Goal: Task Accomplishment & Management: Complete application form

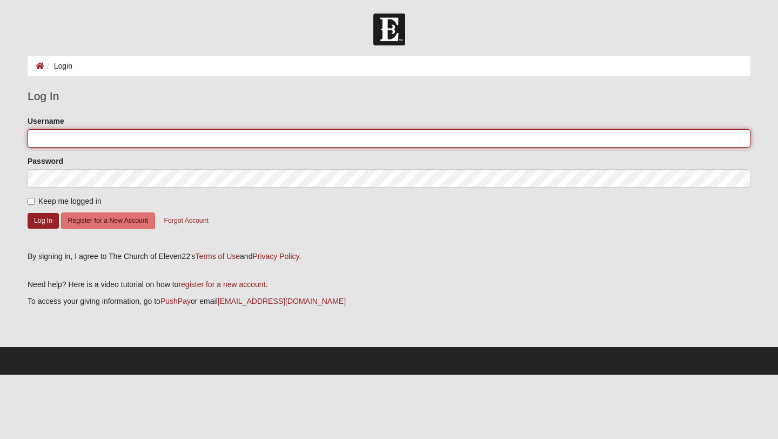
click at [107, 129] on input "Username" at bounding box center [389, 138] width 723 height 18
type input "[EMAIL_ADDRESS][DOMAIN_NAME]"
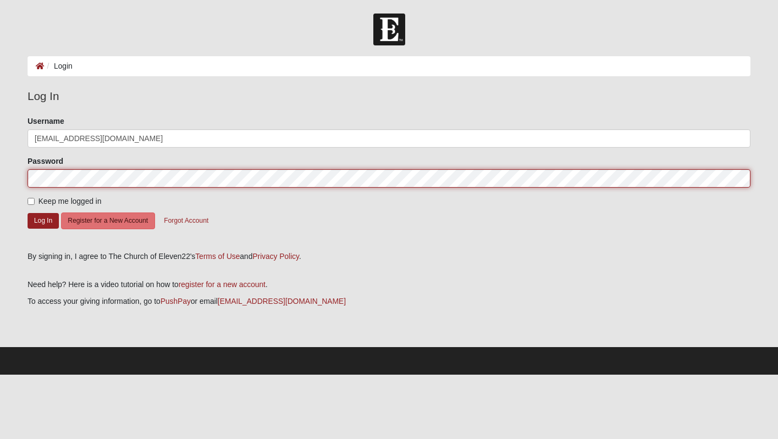
click at [28, 213] on button "Log In" at bounding box center [43, 221] width 31 height 16
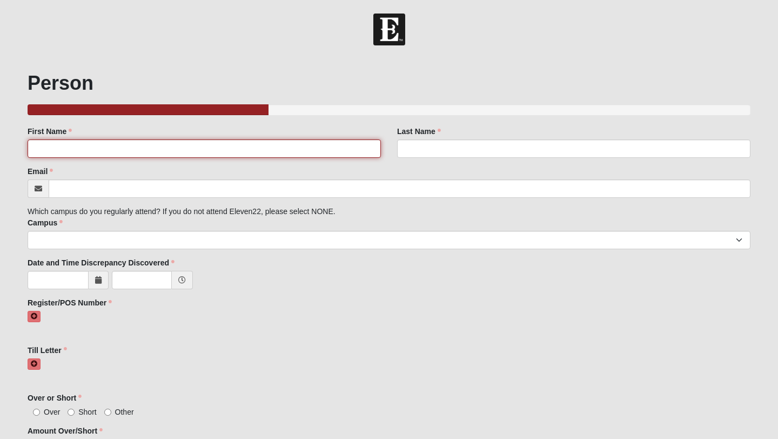
click at [83, 145] on input "First Name" at bounding box center [204, 148] width 353 height 18
type input "[PERSON_NAME]"
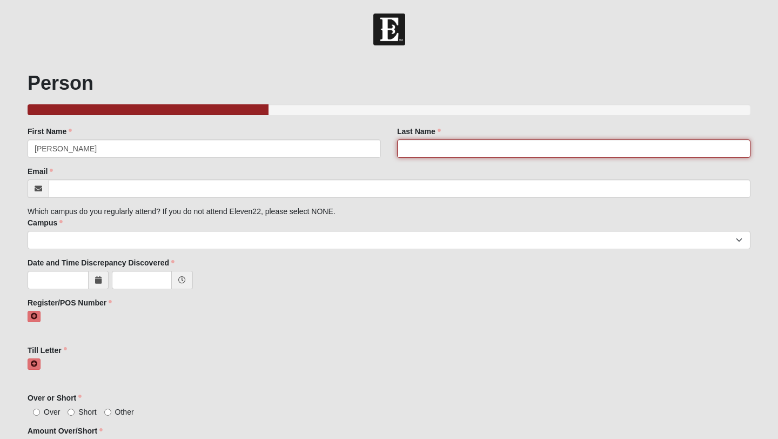
click at [446, 146] on input "Last Name" at bounding box center [573, 148] width 353 height 18
type input "[PERSON_NAME]"
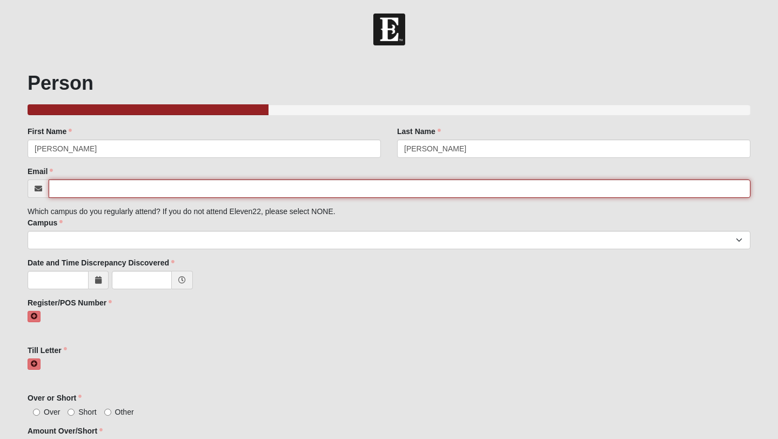
click at [356, 190] on input "Email" at bounding box center [400, 188] width 702 height 18
type input "[EMAIL_ADDRESS][DOMAIN_NAME]"
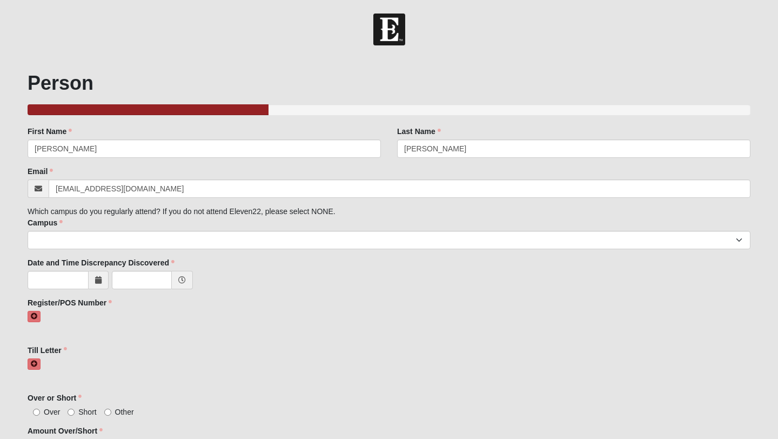
click at [137, 251] on div "Family Member to Register First Name [PERSON_NAME] First Name is required. Last…" at bounding box center [389, 394] width 723 height 536
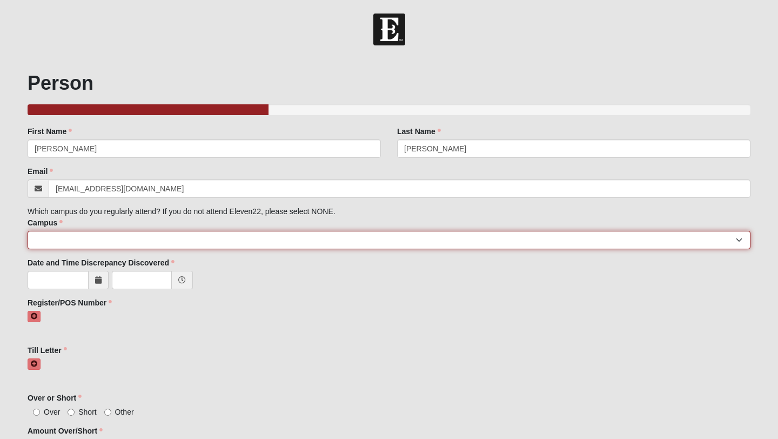
click at [146, 238] on select "[GEOGRAPHIC_DATA] [GEOGRAPHIC_DATA] (Coming Soon) Eleven22 Online [PERSON_NAME]…" at bounding box center [389, 240] width 723 height 18
select select "3"
click at [28, 231] on select "[GEOGRAPHIC_DATA] [GEOGRAPHIC_DATA] (Coming Soon) Eleven22 Online [PERSON_NAME]…" at bounding box center [389, 240] width 723 height 18
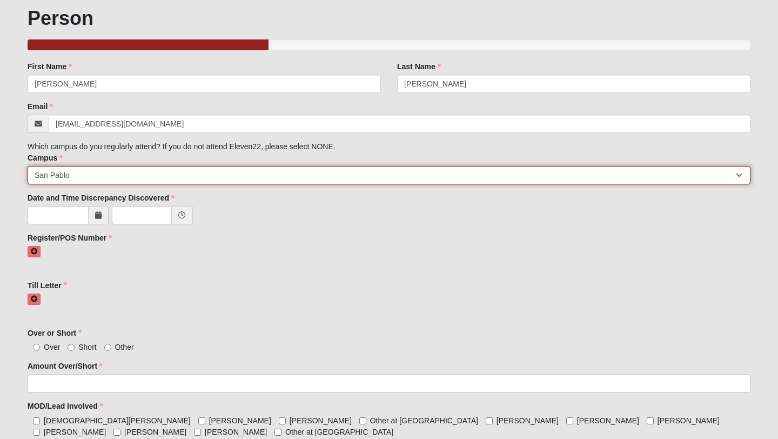
scroll to position [69, 0]
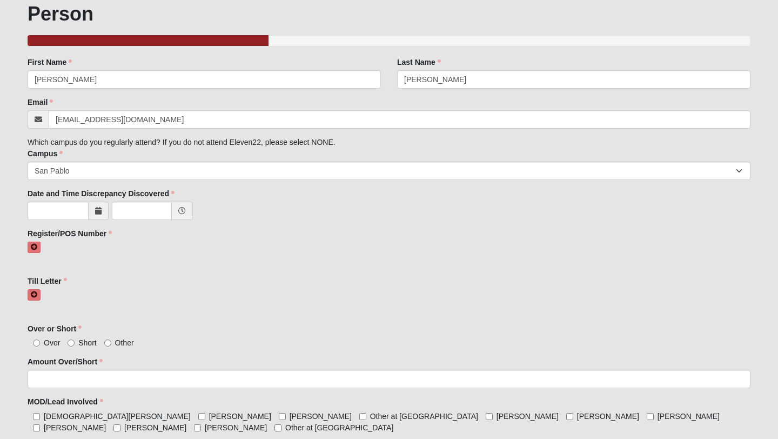
click at [99, 207] on icon at bounding box center [98, 211] width 6 height 8
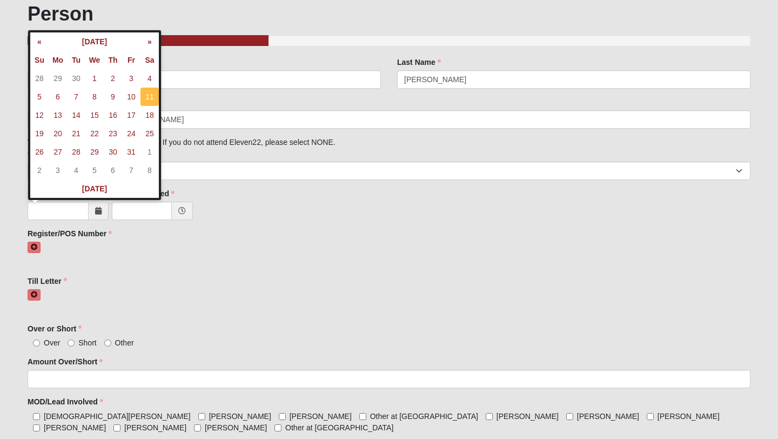
click at [149, 97] on td "11" at bounding box center [149, 96] width 18 height 18
type input "[DATE]"
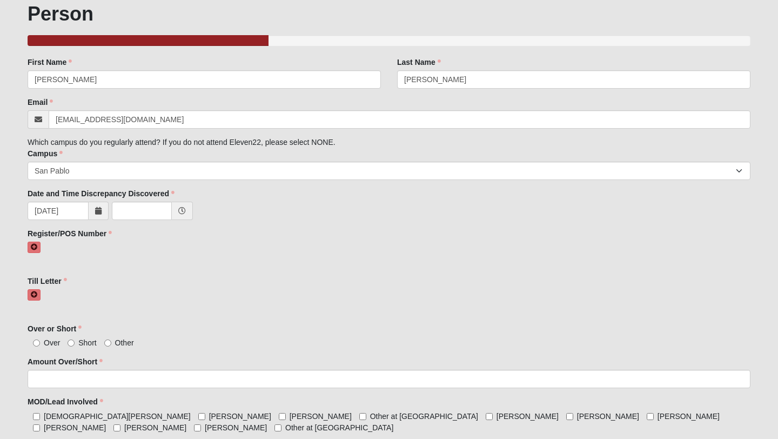
click at [184, 210] on icon at bounding box center [182, 211] width 8 height 8
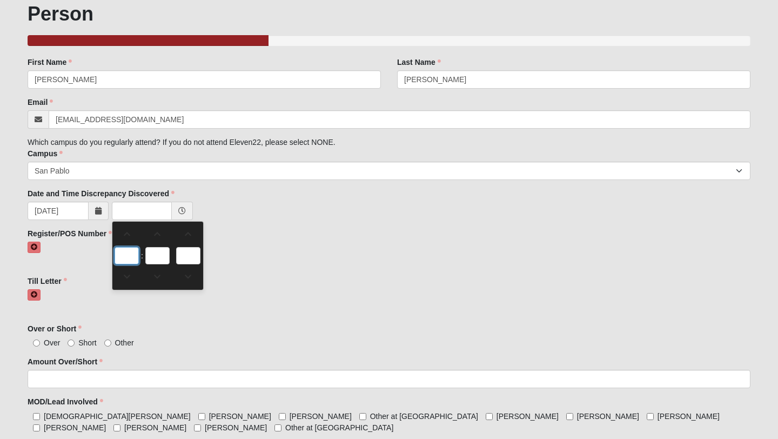
click at [126, 259] on input "text" at bounding box center [126, 255] width 24 height 17
type input "0:00 AM"
type input "0"
type input "00"
type input "AM"
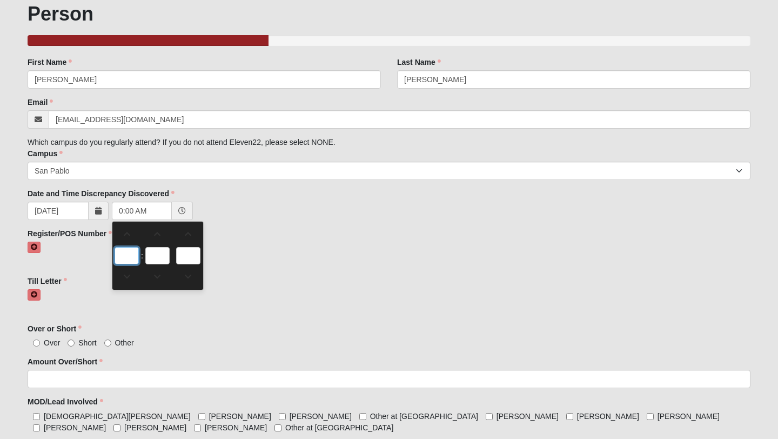
type input "8"
type input "8:00 AM"
type input "88"
type input "11:00 PM"
click at [134, 256] on input "88" at bounding box center [126, 255] width 24 height 17
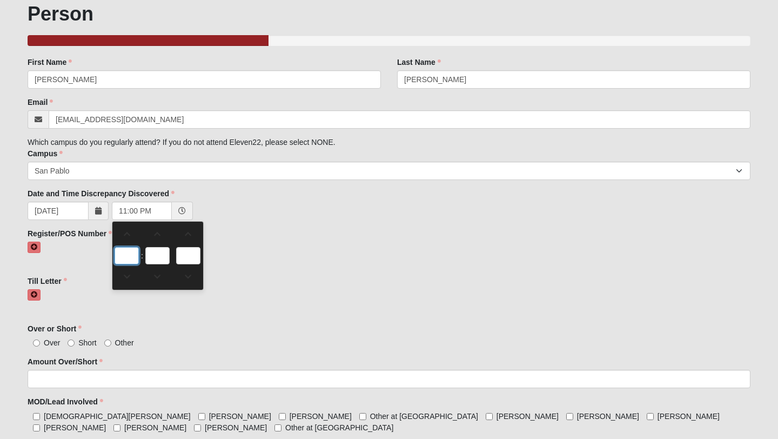
type input "11"
type input "PM"
type input "8"
type input "8:00 PM"
type input "8"
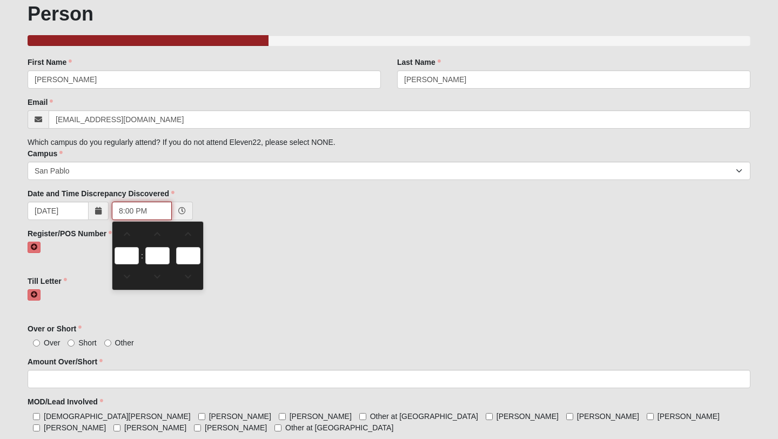
click at [151, 210] on input "8:00 PM" at bounding box center [142, 210] width 60 height 18
click at [190, 270] on link at bounding box center [188, 276] width 24 height 21
type input "8:00 AM"
type input "AM"
click at [164, 236] on span at bounding box center [157, 234] width 23 height 8
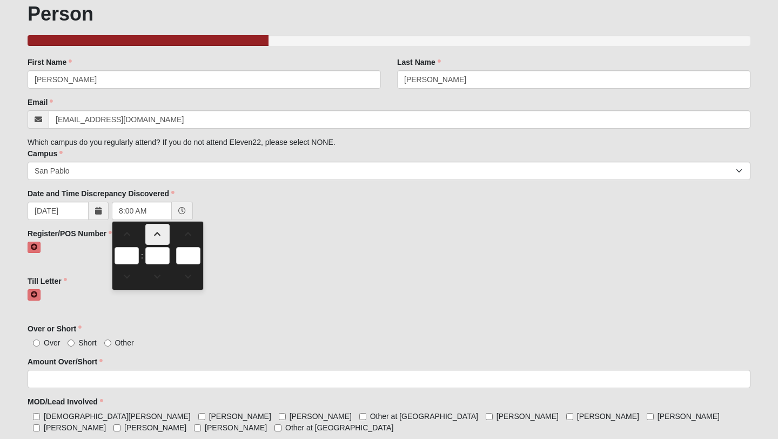
type input "8:15 AM"
type input "15"
click at [164, 236] on span at bounding box center [157, 234] width 23 height 8
type input "8:30 AM"
type input "30"
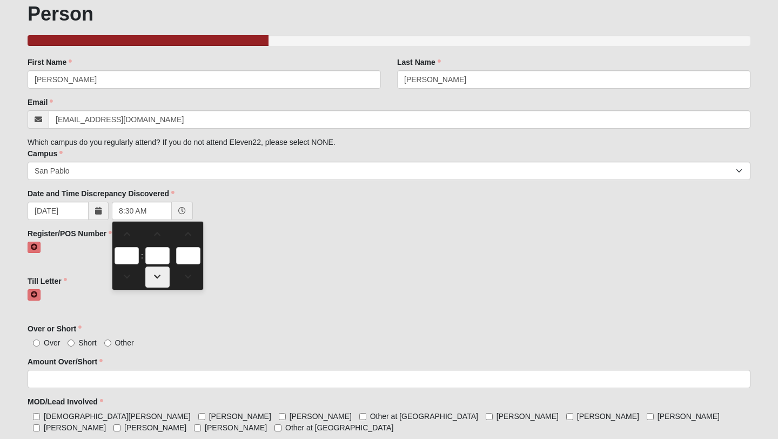
click at [157, 271] on link at bounding box center [157, 276] width 24 height 21
type input "8:15 AM"
type input "15"
click at [321, 191] on div "Family Member to Register First Name [PERSON_NAME] First Name is required. Last…" at bounding box center [389, 325] width 723 height 536
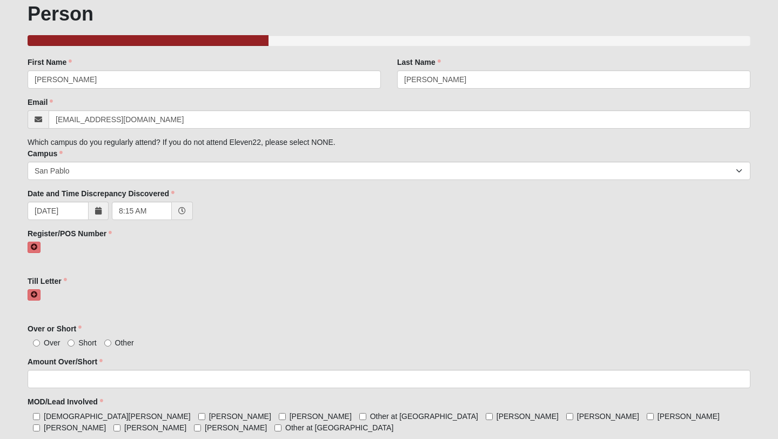
click at [42, 245] on div at bounding box center [389, 254] width 723 height 26
click at [37, 245] on link at bounding box center [34, 246] width 13 height 11
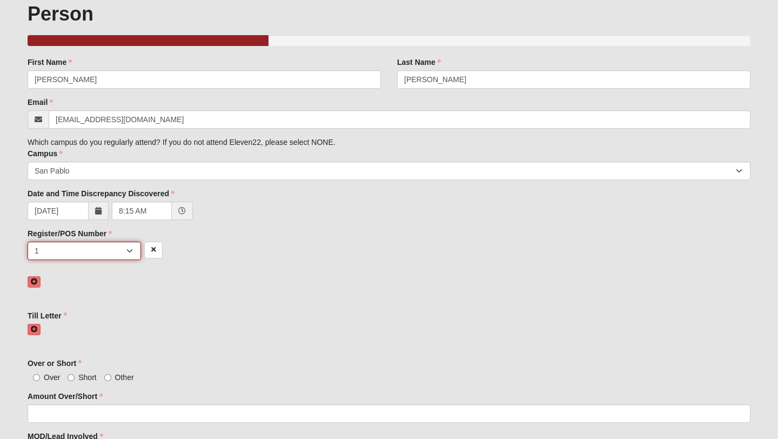
click at [75, 251] on select "1 2 3 4 5 6 7 unknown/other" at bounding box center [84, 250] width 113 height 18
select select "unknown/other"
click at [28, 241] on select "1 2 3 4 5 6 7 unknown/other" at bounding box center [84, 250] width 113 height 18
click at [37, 332] on icon at bounding box center [34, 329] width 6 height 6
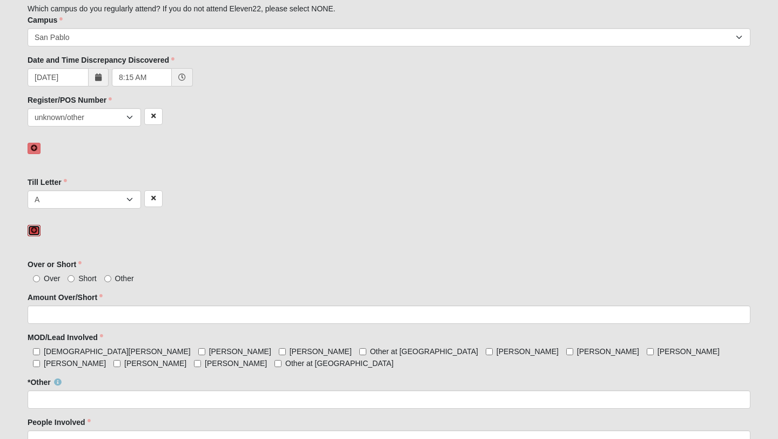
scroll to position [206, 0]
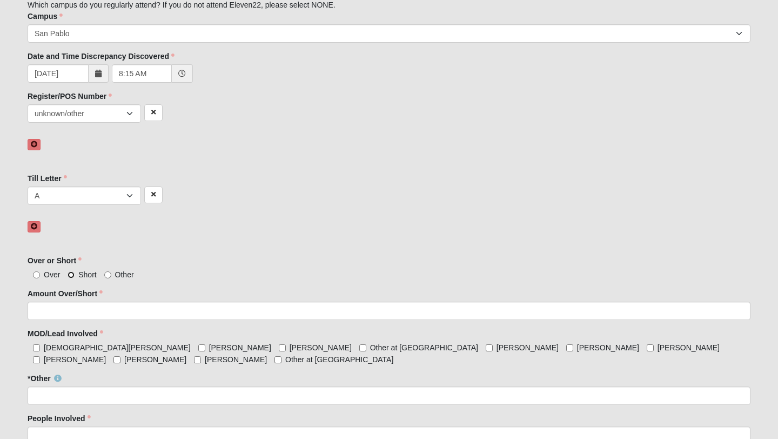
click at [74, 275] on input "Short" at bounding box center [71, 274] width 7 height 7
radio input "true"
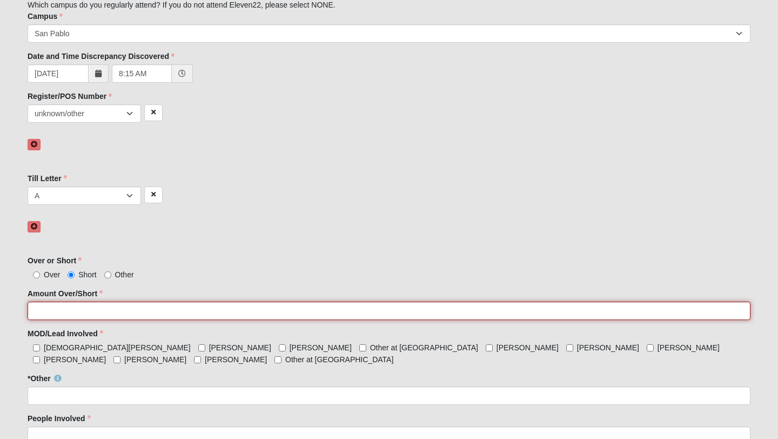
click at [81, 308] on input "Amount Over/Short" at bounding box center [389, 310] width 723 height 18
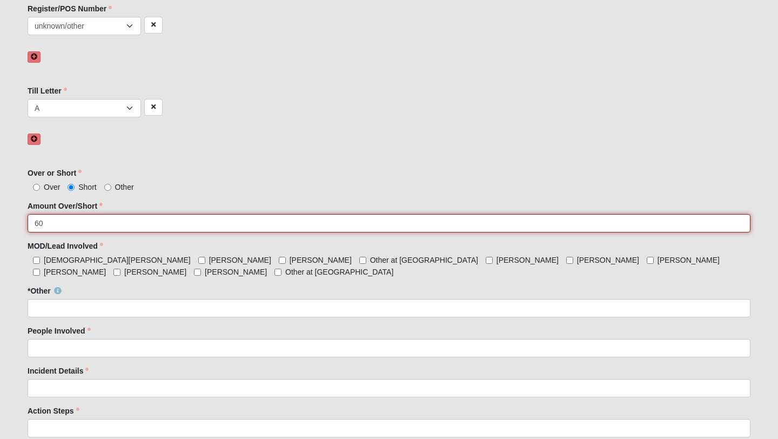
scroll to position [296, 0]
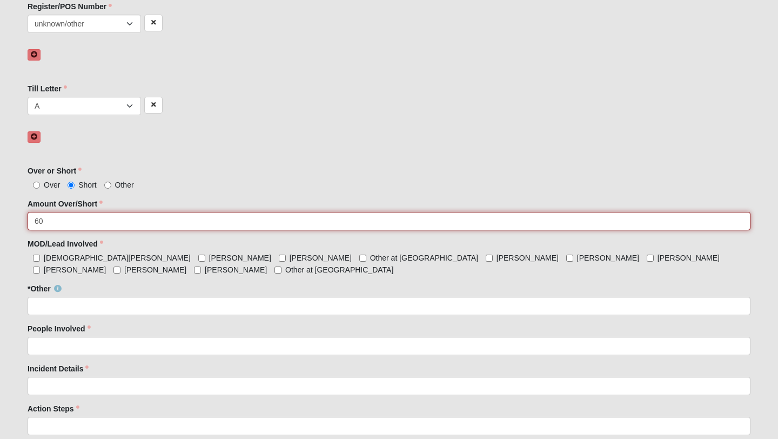
type input "60"
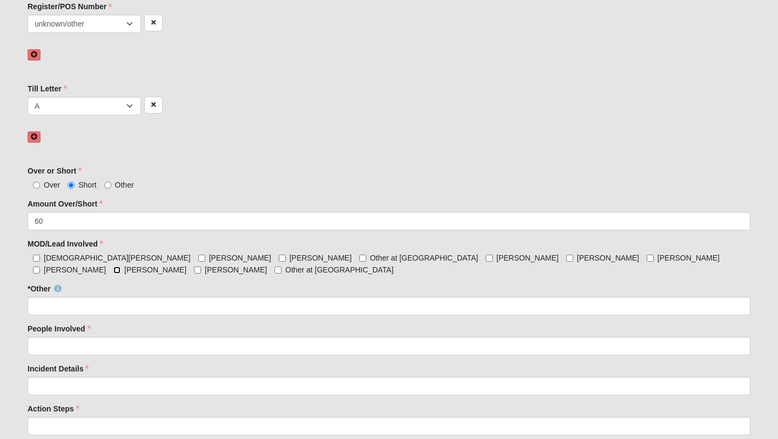
click at [120, 266] on input "[PERSON_NAME]" at bounding box center [116, 269] width 7 height 7
checkbox input "true"
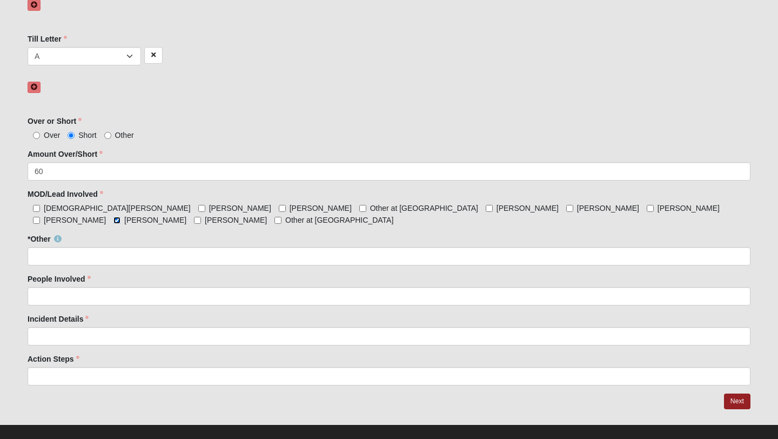
scroll to position [359, 0]
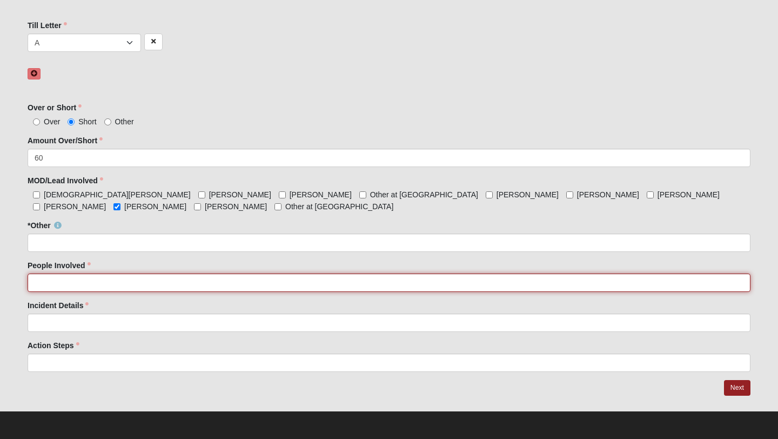
click at [95, 281] on input "People Involved" at bounding box center [389, 282] width 723 height 18
type input "Max , [PERSON_NAME] , [PERSON_NAME]"
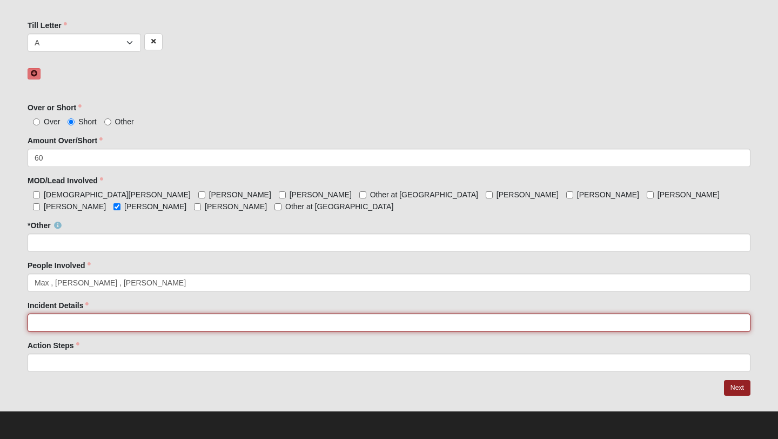
click at [120, 327] on input "Incident Details" at bounding box center [389, 322] width 723 height 18
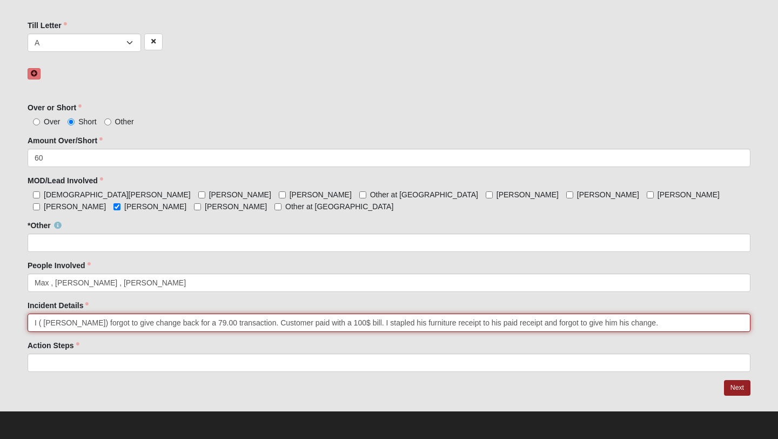
drag, startPoint x: 99, startPoint y: 324, endPoint x: 642, endPoint y: 334, distance: 543.4
click at [642, 334] on div "Family Member to Register First Name [PERSON_NAME] First Name is required. Last…" at bounding box center [389, 69] width 723 height 604
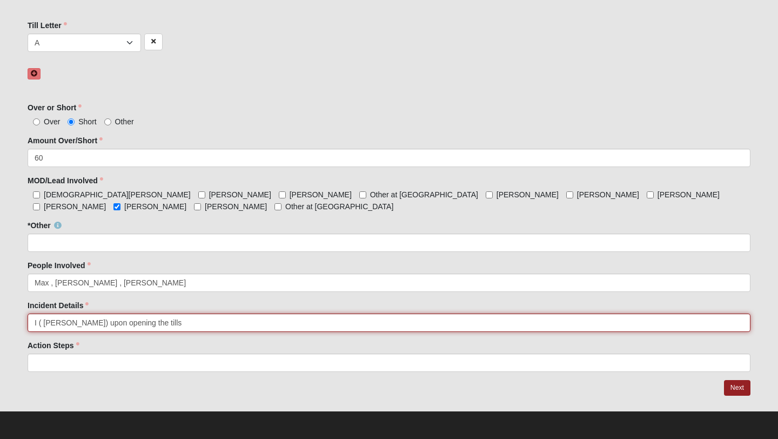
type input "I ( [PERSON_NAME]) upon opening the tills"
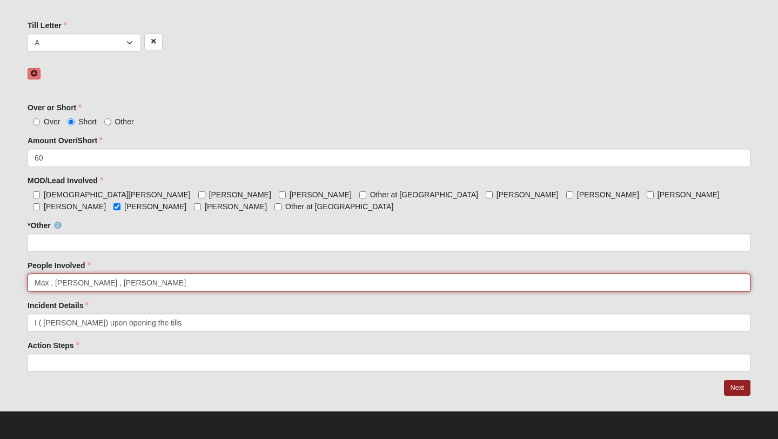
click at [515, 287] on input "Max , [PERSON_NAME] , [PERSON_NAME]" at bounding box center [389, 282] width 723 height 18
type input "[PERSON_NAME] , [PERSON_NAME] , [PERSON_NAME]"
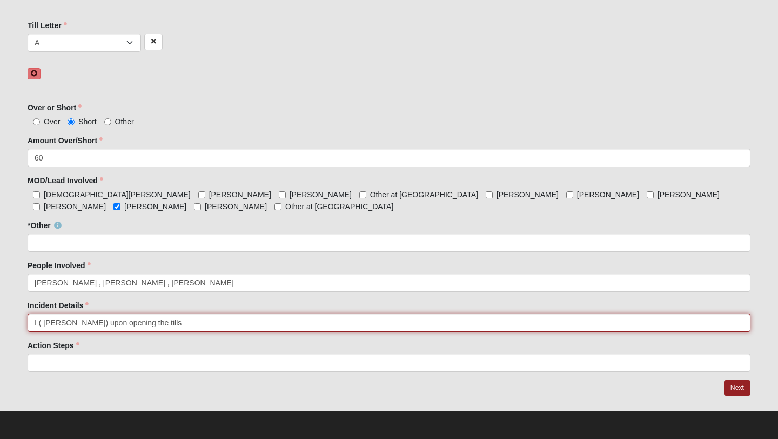
click at [190, 325] on input "I ( [PERSON_NAME]) upon opening the tills" at bounding box center [389, 322] width 723 height 18
click at [435, 321] on input "I ( [PERSON_NAME]) upon opening the tills with [PERSON_NAME] noticed that till …" at bounding box center [389, 322] width 723 height 18
drag, startPoint x: 440, startPoint y: 325, endPoint x: 439, endPoint y: 319, distance: 6.0
click at [440, 325] on input "I ( [PERSON_NAME]) upon opening the tills with [PERSON_NAME] noticed that till …" at bounding box center [389, 322] width 723 height 18
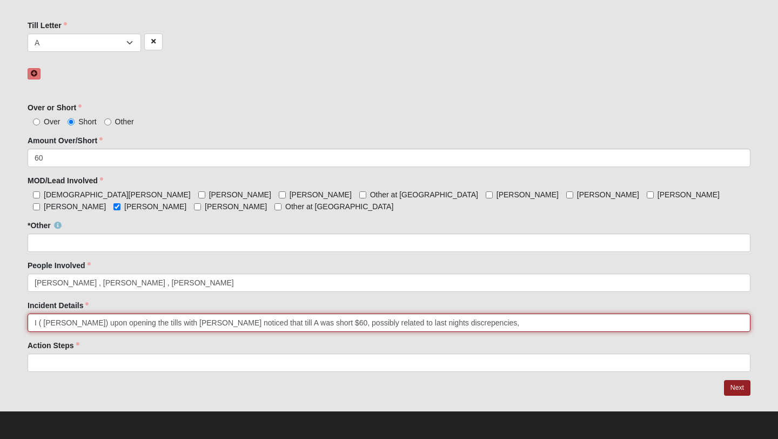
click at [439, 319] on input "I ( [PERSON_NAME]) upon opening the tills with [PERSON_NAME] noticed that till …" at bounding box center [389, 322] width 723 height 18
click at [428, 324] on input "I ( [PERSON_NAME]) upon opening the tills with [PERSON_NAME] noticed that till …" at bounding box center [389, 322] width 723 height 18
click at [484, 326] on input "I ( [PERSON_NAME]) upon opening the tills with [PERSON_NAME] noticed that till …" at bounding box center [389, 322] width 723 height 18
click at [445, 323] on input "I ( [PERSON_NAME]) upon opening the tills with [PERSON_NAME] noticed that till …" at bounding box center [389, 322] width 723 height 18
click at [475, 323] on input "I ( [PERSON_NAME]) upon opening the tills with [PERSON_NAME] noticed that till …" at bounding box center [389, 322] width 723 height 18
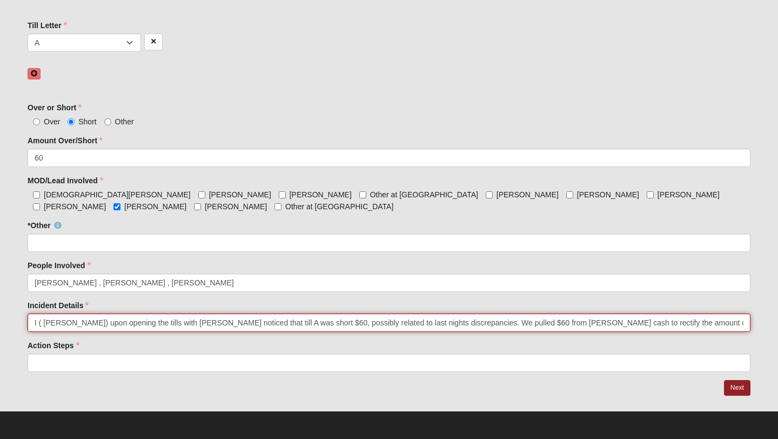
type input "I ( [PERSON_NAME]) upon opening the tills with [PERSON_NAME] noticed that till …"
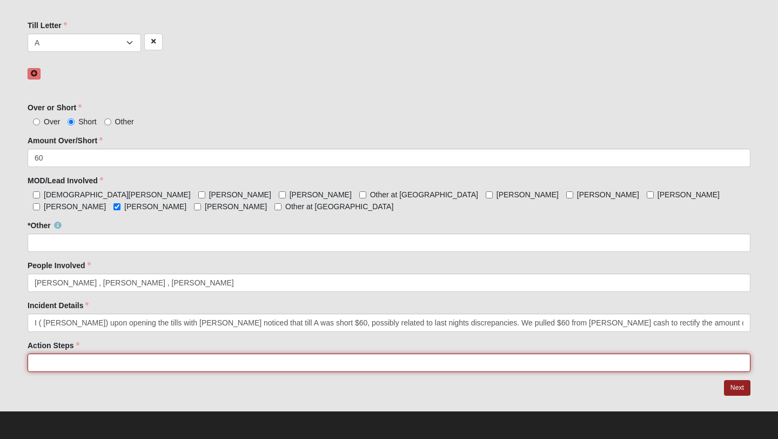
click at [354, 364] on input "Action Steps" at bounding box center [389, 362] width 723 height 18
click at [147, 363] on input "Pulled $60 from [PERSON_NAME] cash and plced into till A" at bounding box center [389, 362] width 723 height 18
click at [203, 367] on input "Pulled $60 from [PERSON_NAME] cash and placed into till A" at bounding box center [389, 362] width 723 height 18
type input "Pulled $60 from [PERSON_NAME] cash and placed into till A to rectify the $250, …"
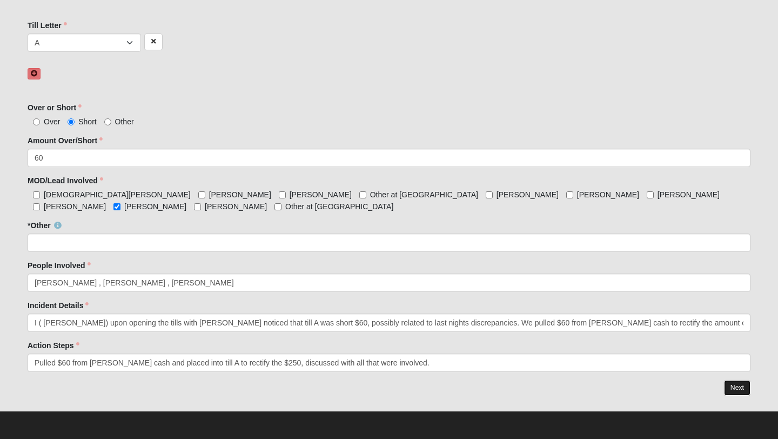
click at [742, 386] on link "Next" at bounding box center [737, 388] width 26 height 16
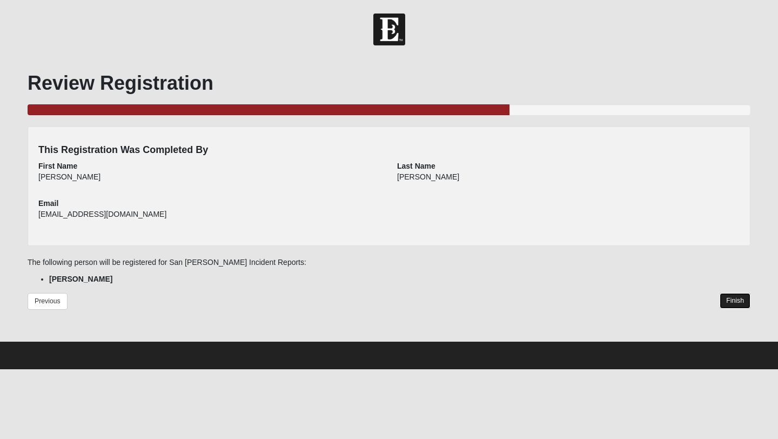
click at [736, 299] on link "Finish" at bounding box center [734, 301] width 31 height 16
